Goal: Information Seeking & Learning: Learn about a topic

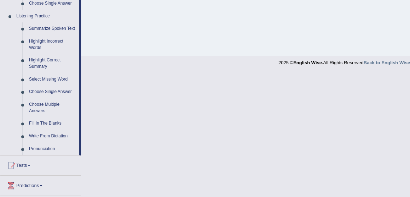
scroll to position [297, 0]
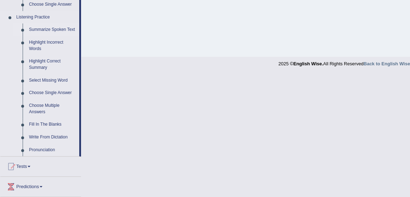
click at [59, 31] on link "Summarize Spoken Text" at bounding box center [52, 29] width 53 height 13
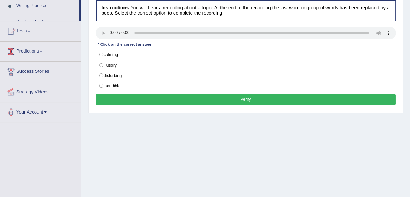
scroll to position [135, 0]
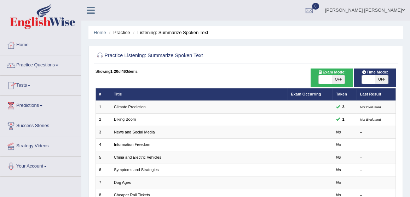
click at [28, 67] on link "Practice Questions" at bounding box center [40, 64] width 81 height 18
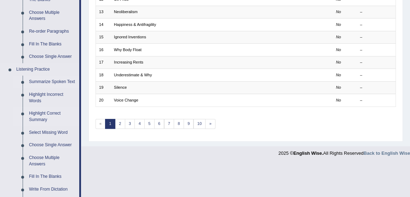
scroll to position [247, 0]
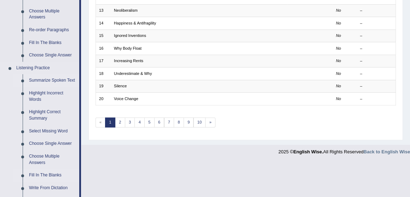
click at [43, 174] on link "Fill In The Blanks" at bounding box center [52, 175] width 53 height 13
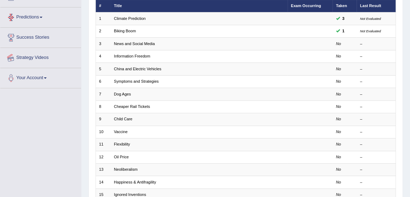
scroll to position [135, 0]
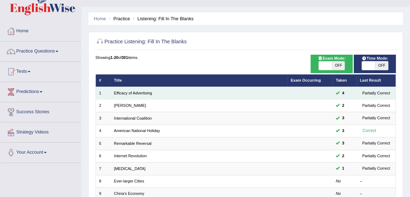
scroll to position [14, 0]
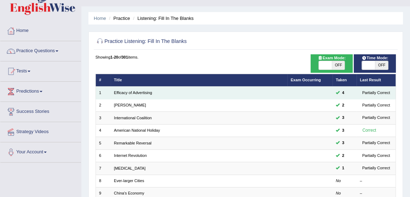
click at [374, 91] on div "Partially Correct" at bounding box center [376, 93] width 33 height 6
click at [371, 95] on div "Partially Correct" at bounding box center [376, 93] width 33 height 6
click at [133, 90] on link "Efficacy of Advertising" at bounding box center [133, 92] width 38 height 4
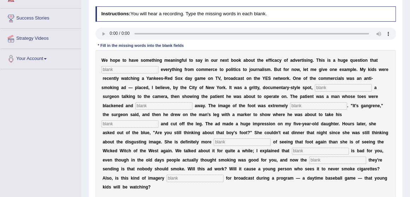
scroll to position [109, 0]
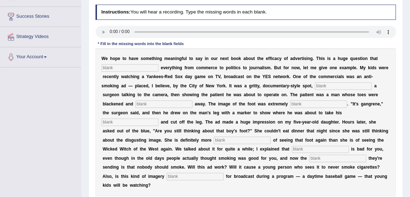
click at [121, 67] on input "text" at bounding box center [130, 67] width 57 height 7
type input "impacts"
click at [318, 82] on input "text" at bounding box center [343, 85] width 57 height 7
type input "featuring"
click at [136, 103] on input "text" at bounding box center [164, 103] width 57 height 7
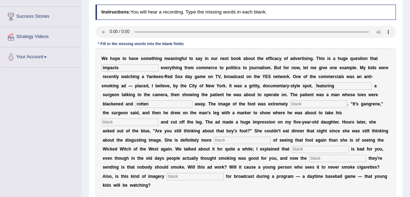
type input "rotten"
click at [290, 102] on input "text" at bounding box center [318, 103] width 57 height 7
type input "disgusting"
click at [159, 118] on input "text" at bounding box center [130, 121] width 57 height 7
type input "hacksaw"
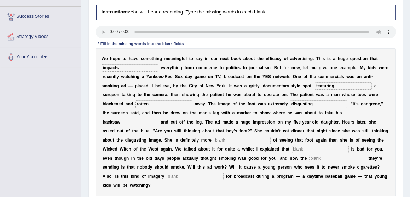
click at [214, 140] on input "text" at bounding box center [242, 139] width 57 height 7
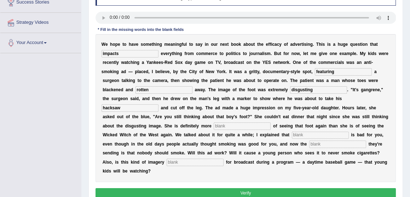
scroll to position [124, 0]
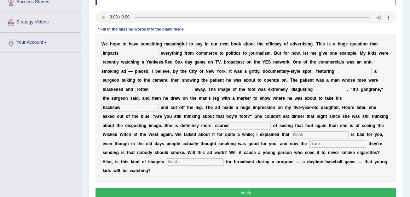
type input "scared"
click at [292, 134] on input "text" at bounding box center [320, 134] width 57 height 7
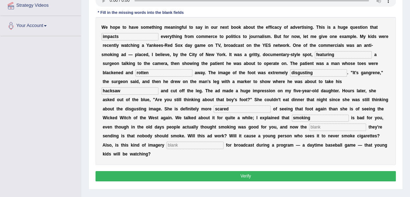
type input "smoking"
click at [309, 127] on input "text" at bounding box center [337, 126] width 57 height 7
type input "message"
click at [167, 144] on input "text" at bounding box center [195, 144] width 57 height 7
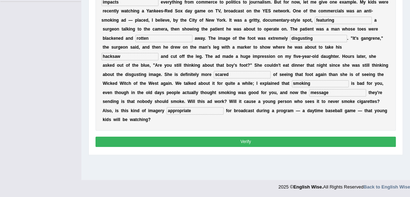
scroll to position [175, 0]
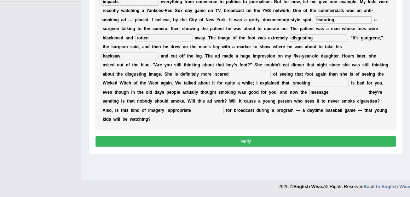
type input "appropriate"
click at [241, 136] on button "Verify" at bounding box center [246, 141] width 301 height 10
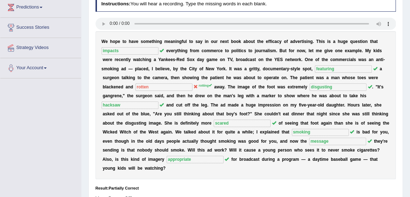
scroll to position [0, 0]
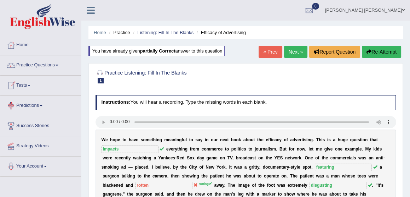
click at [46, 64] on link "Practice Questions" at bounding box center [40, 64] width 81 height 18
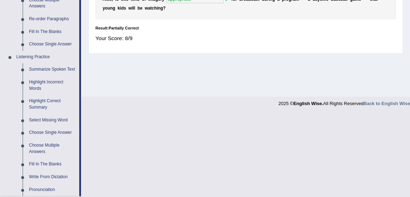
scroll to position [257, 0]
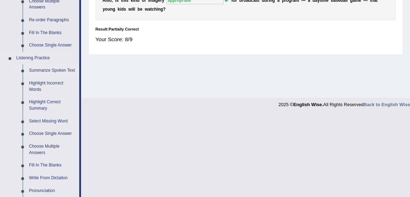
click at [57, 71] on link "Summarize Spoken Text" at bounding box center [52, 70] width 53 height 13
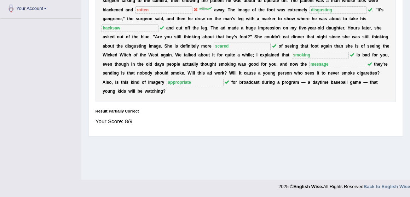
scroll to position [124, 0]
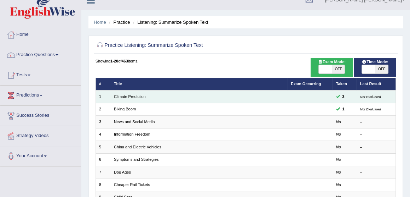
scroll to position [11, 0]
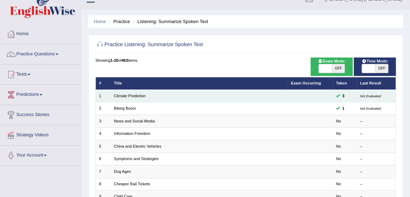
click at [149, 96] on td "Climate Prediction" at bounding box center [199, 96] width 177 height 12
click at [124, 96] on link "Climate Prediction" at bounding box center [130, 95] width 32 height 4
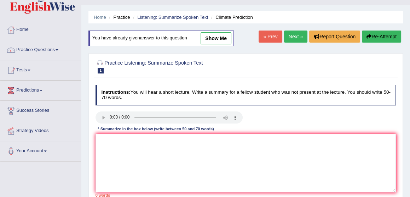
scroll to position [15, 0]
click at [214, 37] on link "show me" at bounding box center [216, 38] width 31 height 12
type textarea "A noteworthy point revealed in the lecture was about fossel fuel and it's impac…"
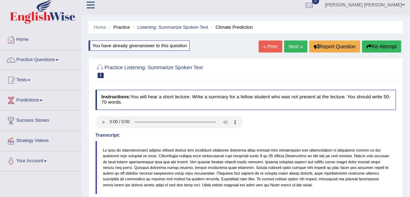
scroll to position [0, 0]
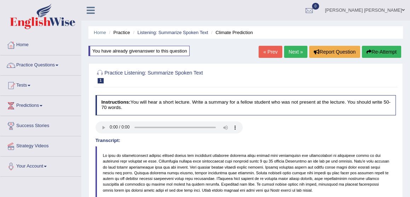
click at [295, 52] on link "Next »" at bounding box center [295, 52] width 23 height 12
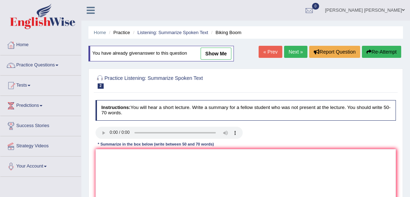
click at [221, 56] on link "show me" at bounding box center [216, 53] width 31 height 12
type textarea "A noteworthy point revealed in the lecture was about Covid crisis. To elaborate…"
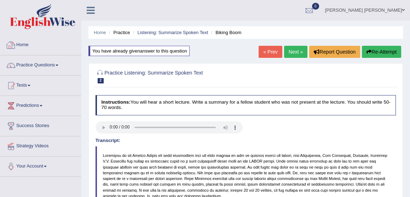
click at [27, 45] on link "Home" at bounding box center [40, 44] width 81 height 18
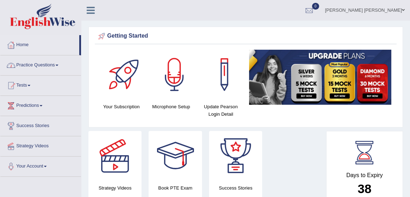
click at [21, 44] on link "Home" at bounding box center [39, 44] width 79 height 18
